Goal: Book appointment/travel/reservation

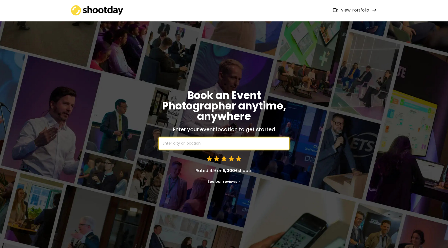
click at [181, 138] on input "text" at bounding box center [224, 143] width 131 height 13
type input "jac"
type input "jack in the Box"
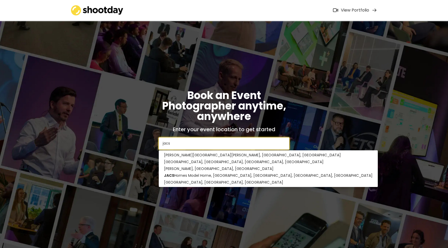
type input "jac"
type input "jack in the Box"
type input "jack"
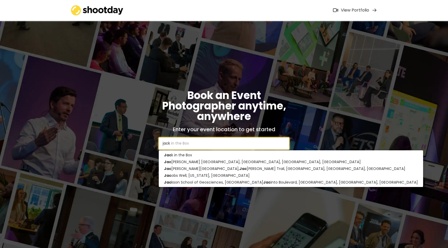
type input "jacks"
type input "[GEOGRAPHIC_DATA], [GEOGRAPHIC_DATA], [GEOGRAPHIC_DATA]"
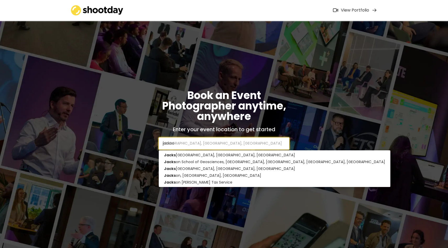
type input "[PERSON_NAME]"
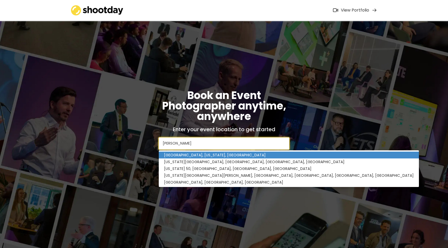
click at [192, 156] on p "[GEOGRAPHIC_DATA], [US_STATE], [GEOGRAPHIC_DATA]" at bounding box center [289, 155] width 260 height 7
type input "[GEOGRAPHIC_DATA], [US_STATE], [GEOGRAPHIC_DATA]"
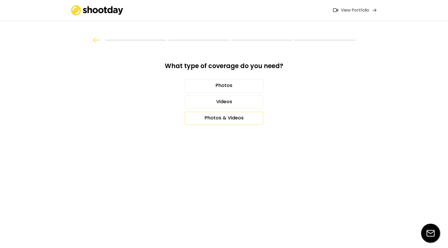
click at [221, 116] on div "Photos & Videos" at bounding box center [224, 118] width 79 height 13
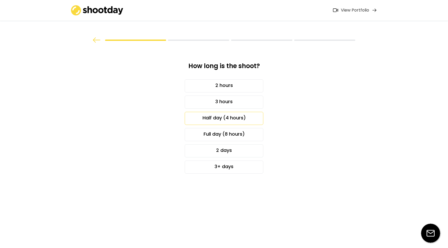
click at [209, 114] on div "Half day (4 hours)" at bounding box center [224, 118] width 79 height 13
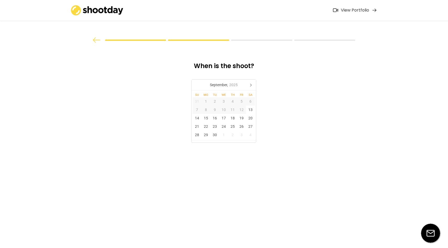
click at [93, 40] on img at bounding box center [97, 40] width 8 height 5
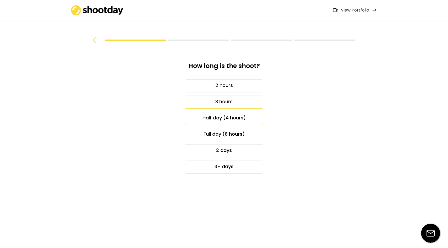
click at [212, 101] on div "3 hours" at bounding box center [224, 102] width 79 height 13
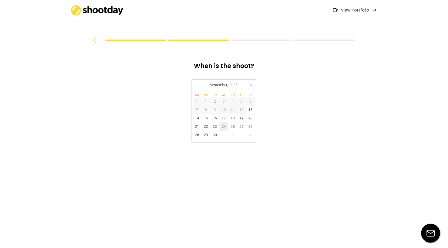
click at [225, 127] on div "24" at bounding box center [224, 126] width 9 height 8
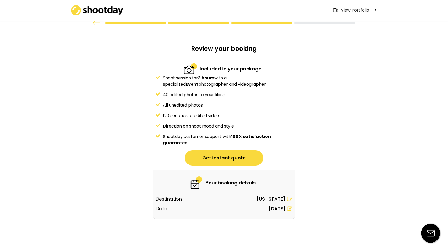
scroll to position [20, 0]
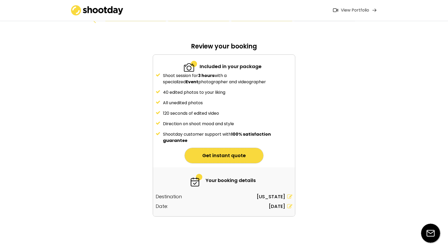
click at [237, 159] on button "Get instant quote" at bounding box center [224, 155] width 79 height 15
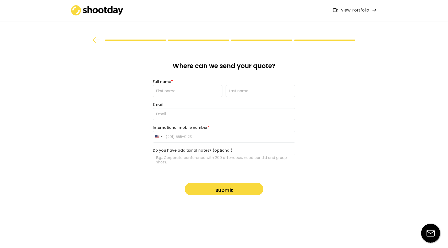
click at [190, 92] on input "input" at bounding box center [188, 91] width 70 height 12
type input "Melody"
type input "[PERSON_NAME]"
type input "[EMAIL_ADDRESS][DOMAIN_NAME]"
type input "[PHONE_NUMBER]"
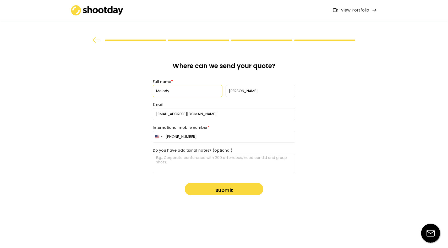
click at [202, 160] on textarea at bounding box center [224, 164] width 143 height 20
paste textarea "Hi! My name is [PERSON_NAME] and I am the Communications Manager with Feonix - …"
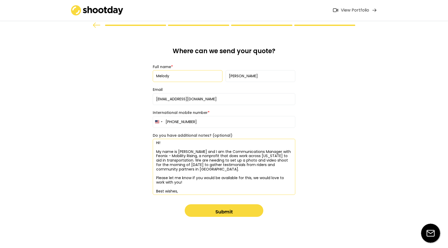
scroll to position [15, 0]
type textarea "Hi! My name is [PERSON_NAME] and I am the Communications Manager with Feonix - …"
click at [232, 211] on button "Submit" at bounding box center [224, 210] width 79 height 13
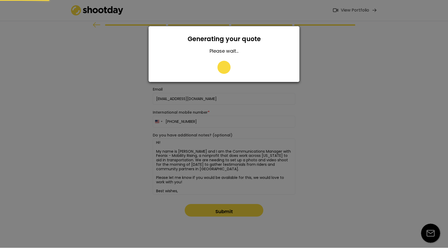
type input "[PHONE_NUMBER]"
